Goal: Navigation & Orientation: Find specific page/section

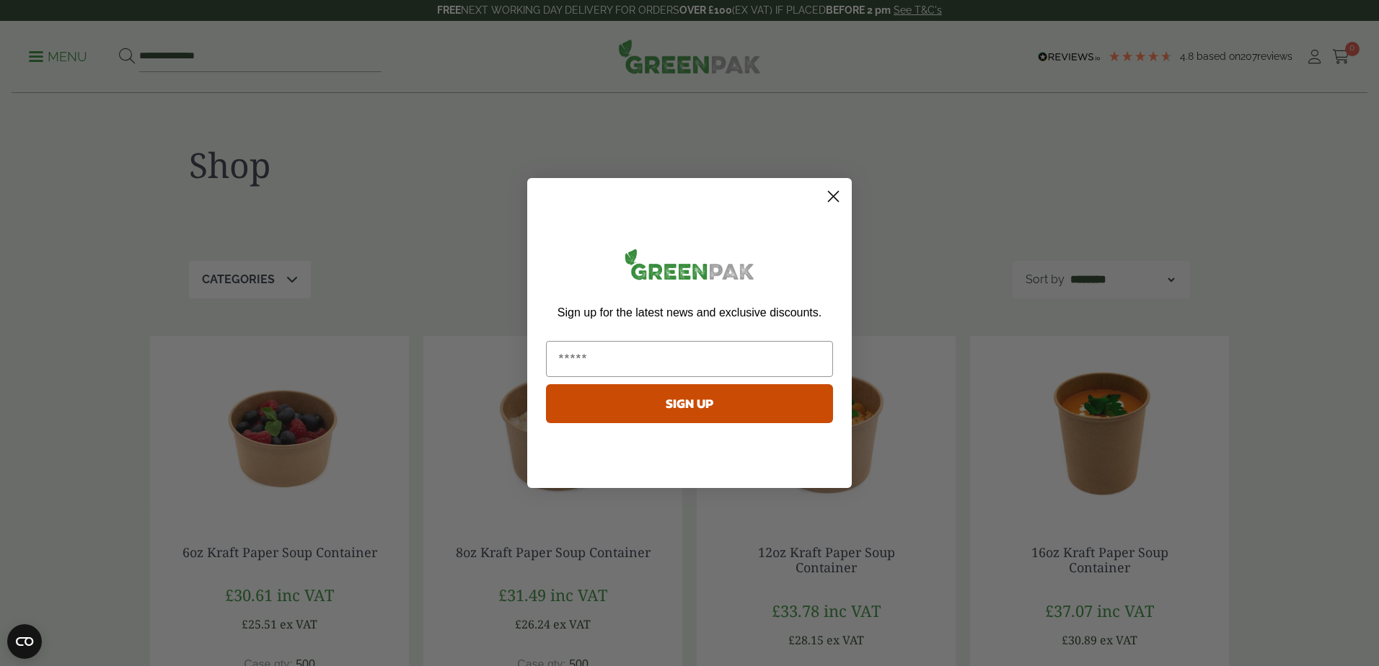
click at [74, 58] on div "Close dialog Sign up for the latest news and exclusive discounts. SIGN UP ******" at bounding box center [689, 333] width 1379 height 666
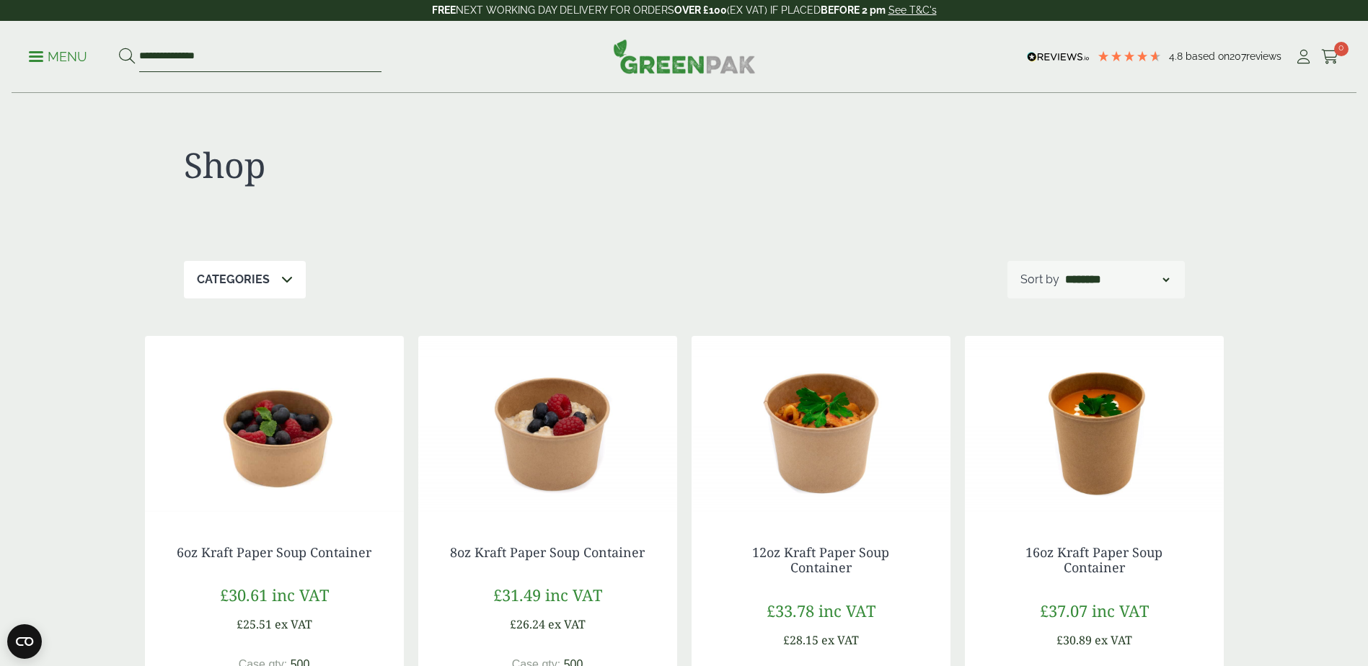
drag, startPoint x: 177, startPoint y: 50, endPoint x: 78, endPoint y: 50, distance: 98.8
click at [78, 50] on ul "**********" at bounding box center [205, 57] width 353 height 30
click at [690, 56] on img at bounding box center [684, 56] width 143 height 35
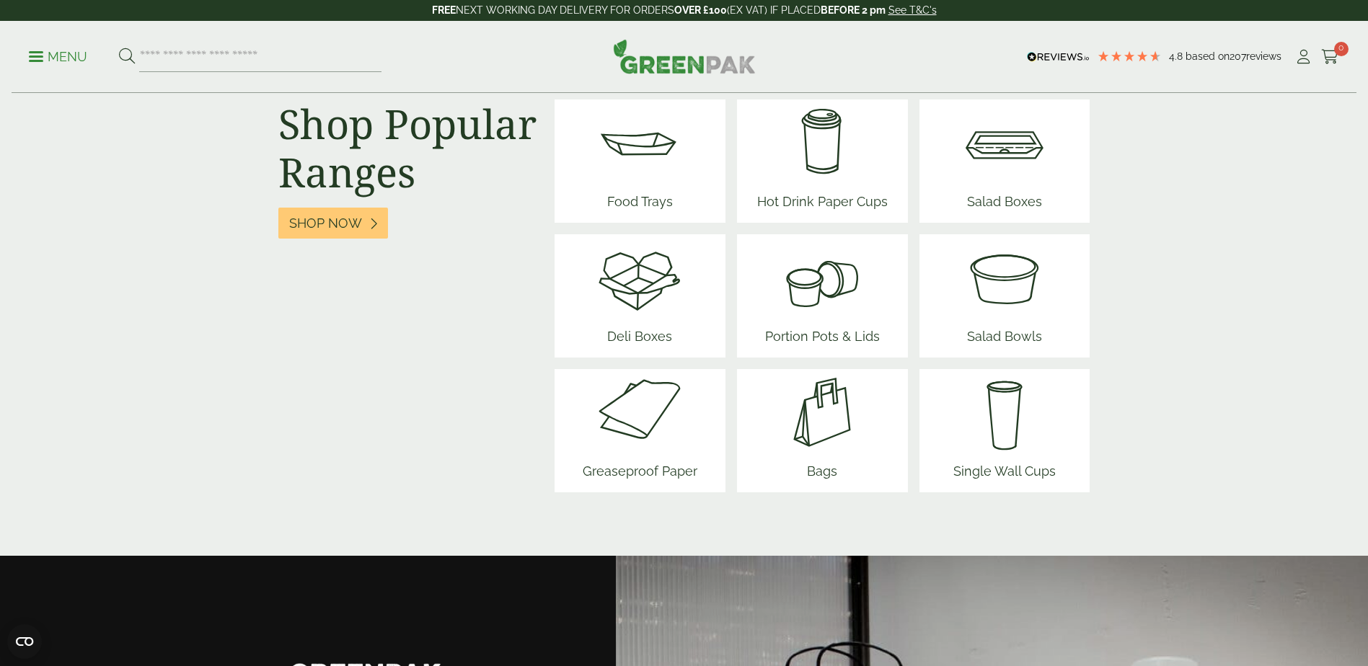
scroll to position [1803, 0]
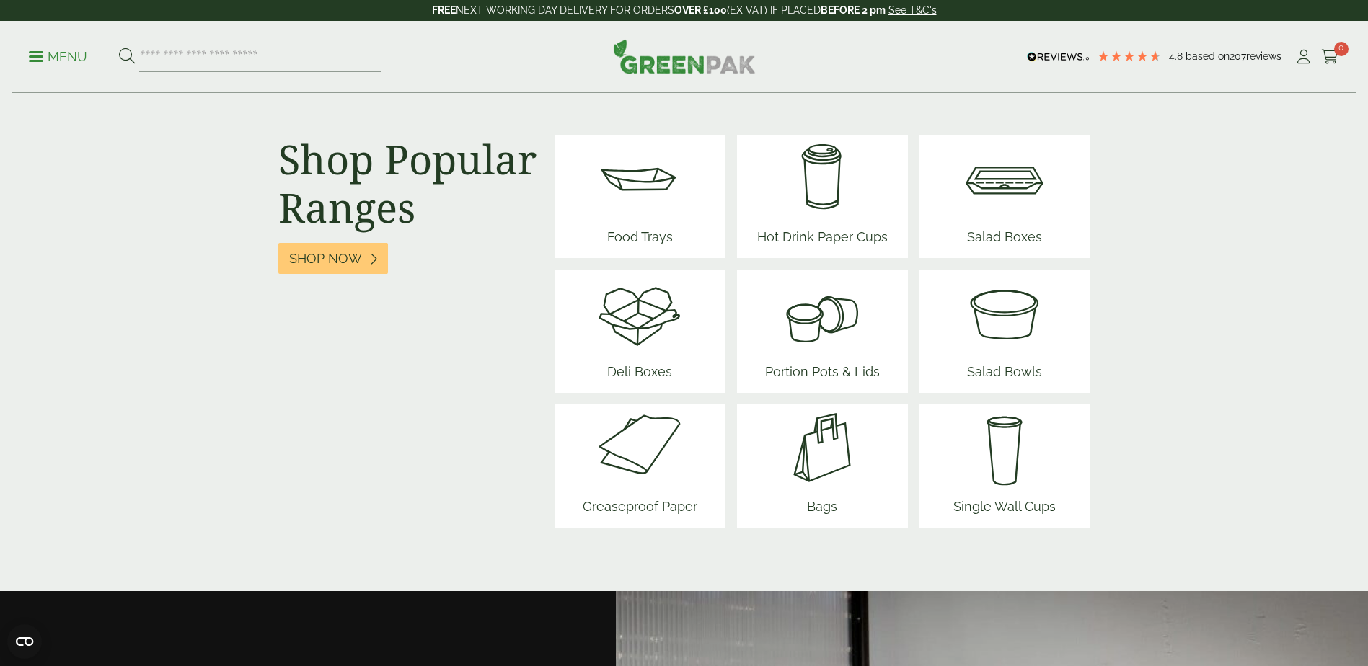
click at [832, 454] on img at bounding box center [822, 448] width 87 height 87
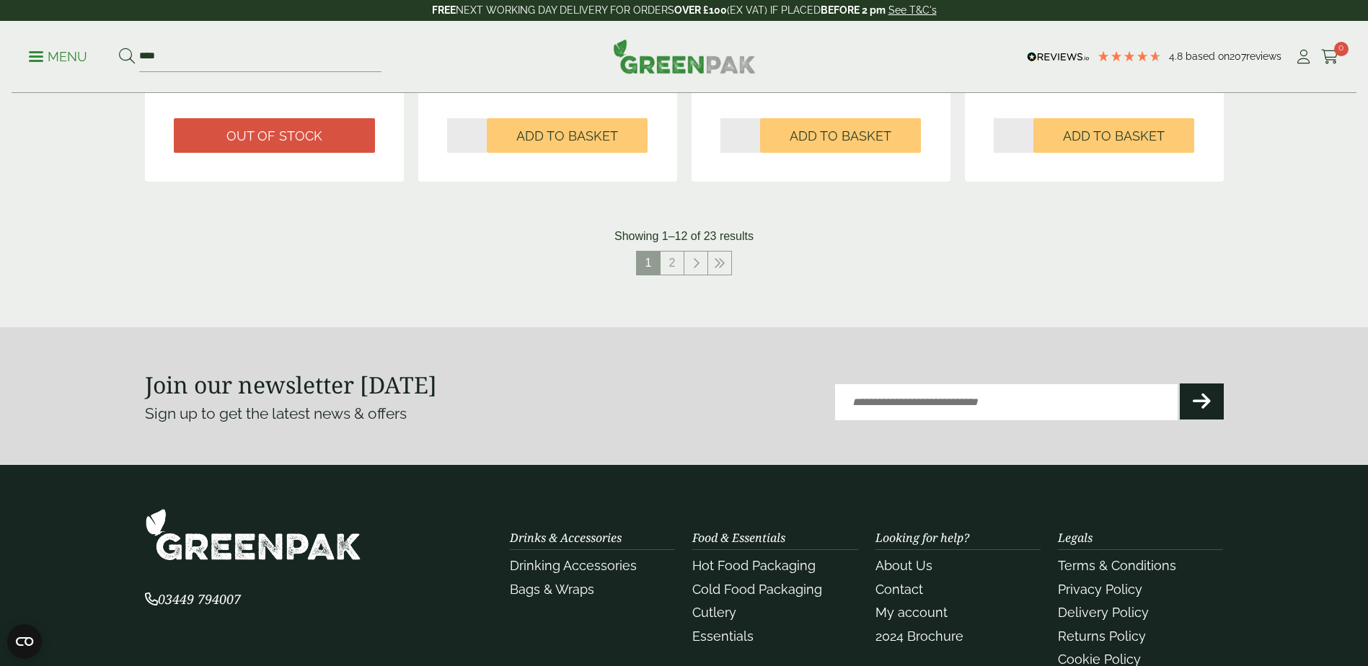
scroll to position [1443, 0]
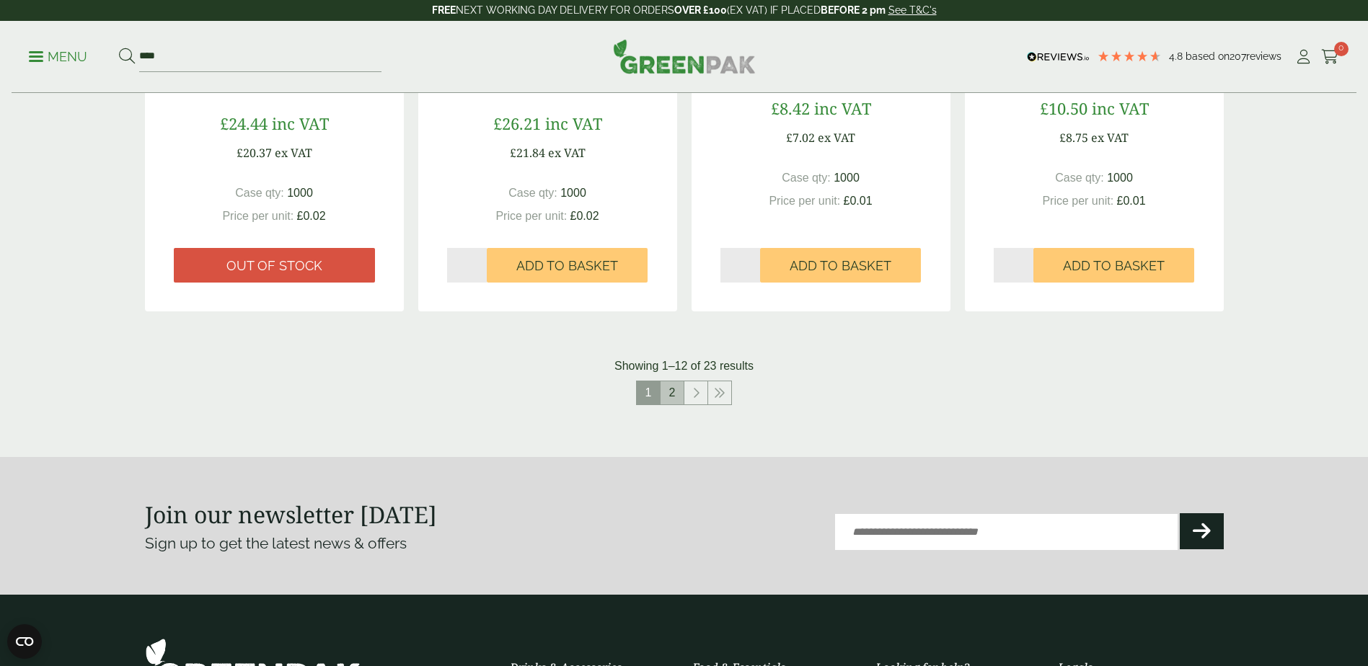
click at [682, 397] on link "2" at bounding box center [672, 393] width 23 height 23
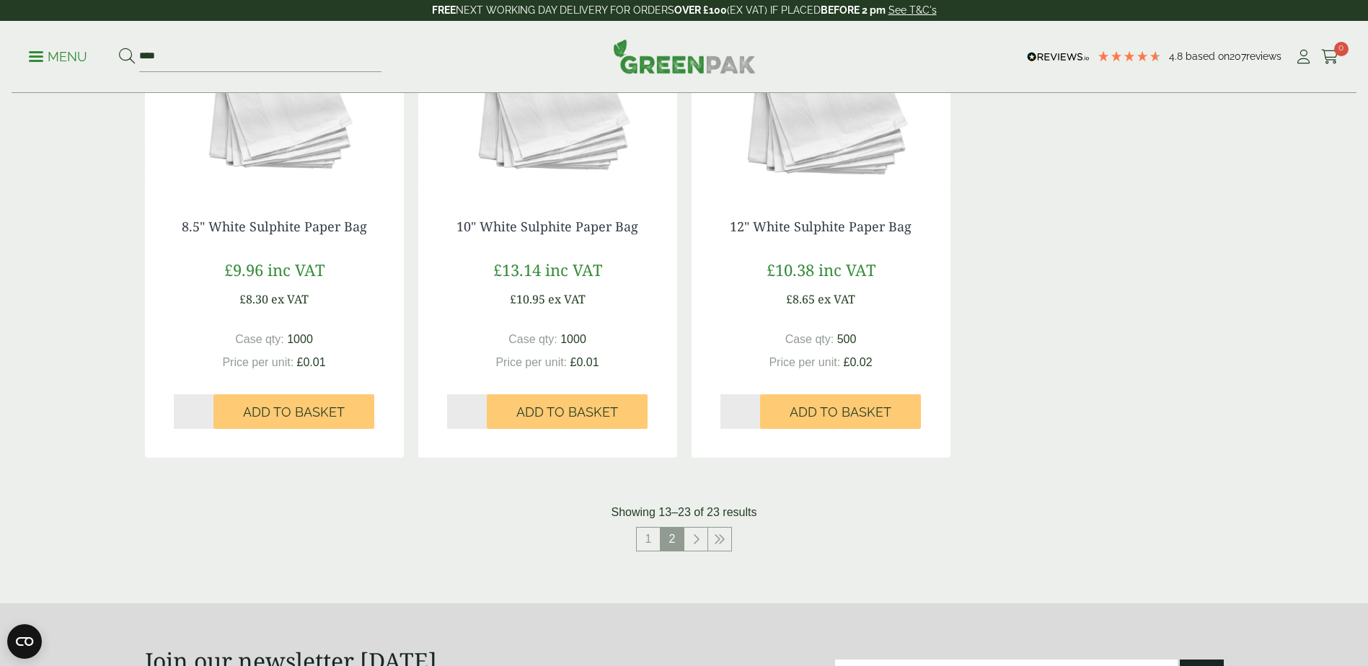
scroll to position [1298, 0]
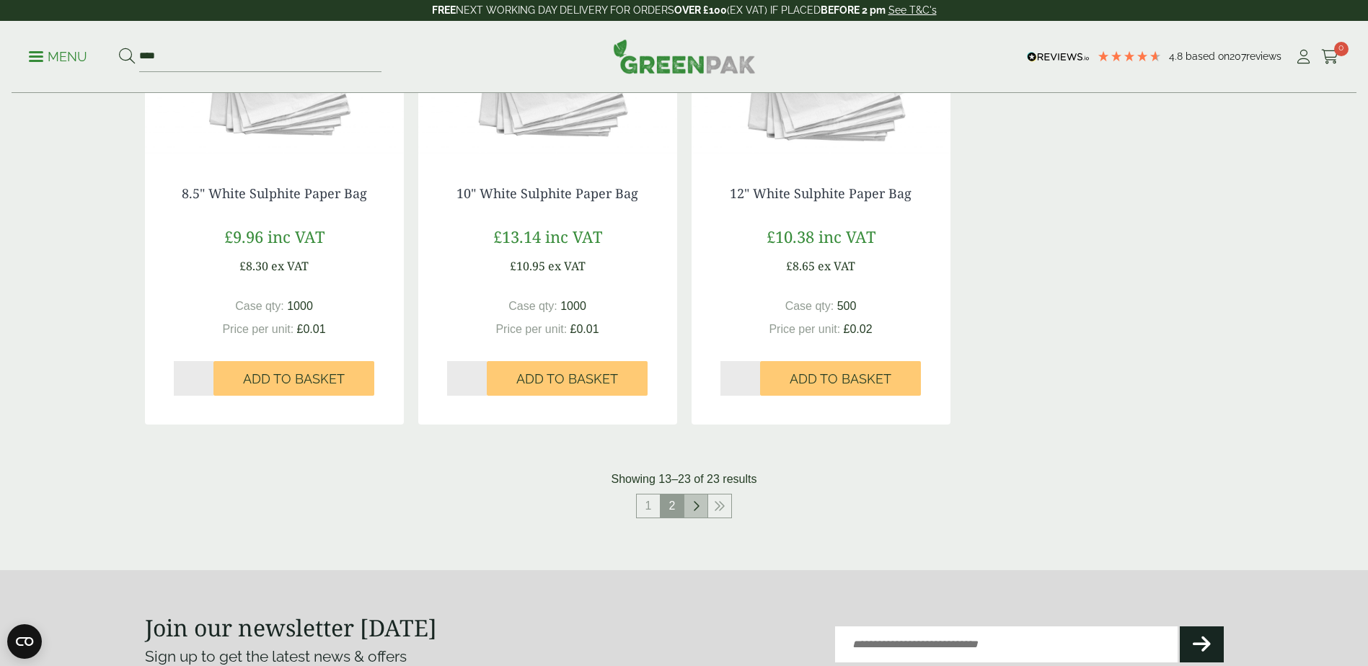
click at [702, 512] on link at bounding box center [696, 506] width 23 height 23
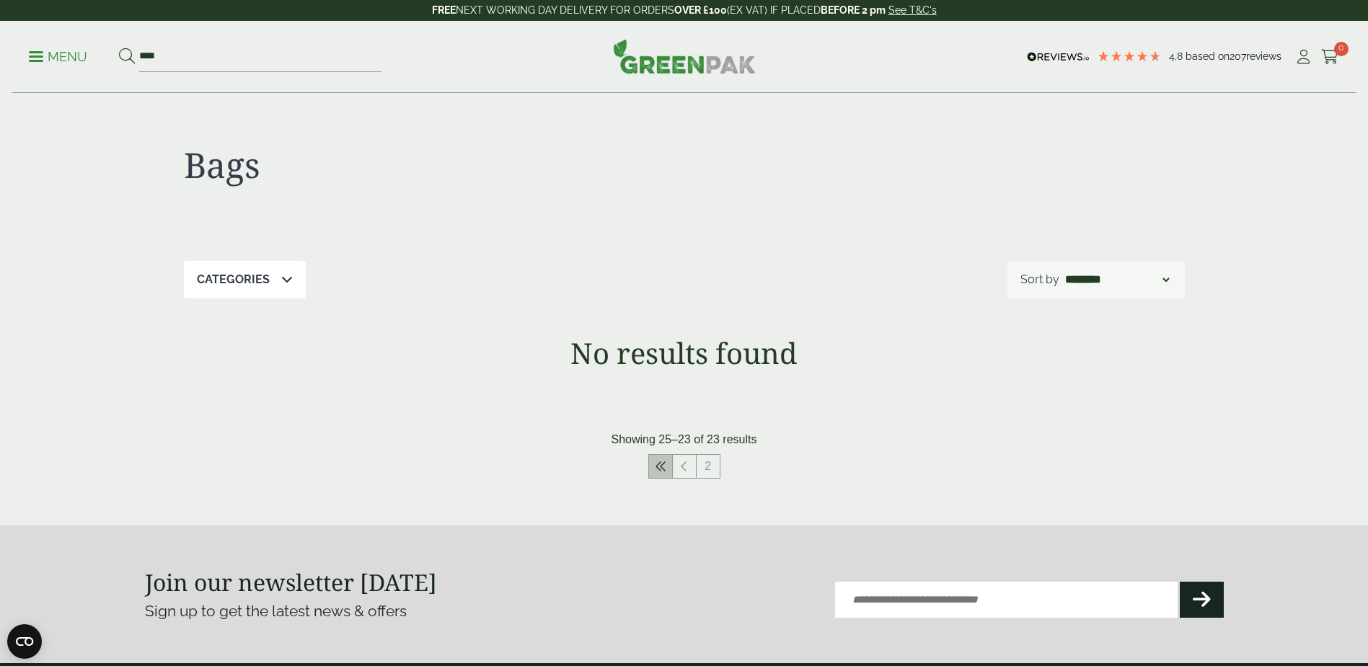
click at [669, 471] on link at bounding box center [660, 466] width 23 height 23
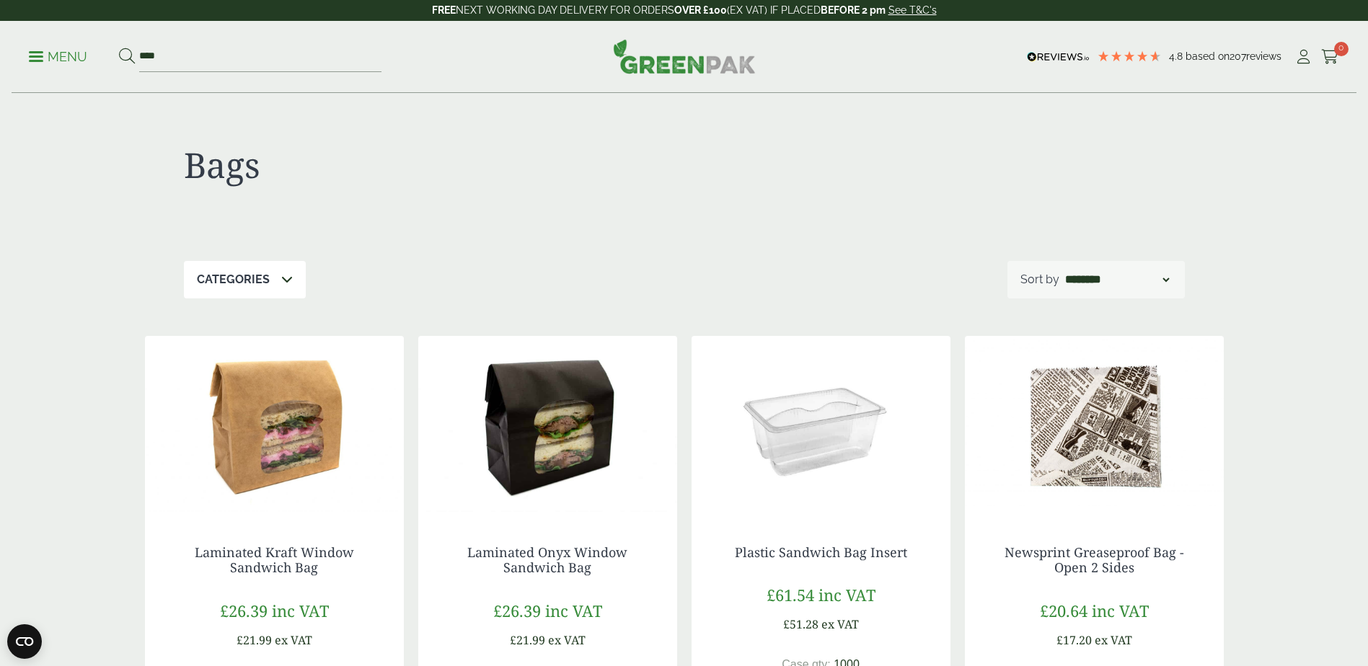
click at [683, 61] on img at bounding box center [684, 56] width 143 height 35
